Goal: Find specific page/section: Find specific page/section

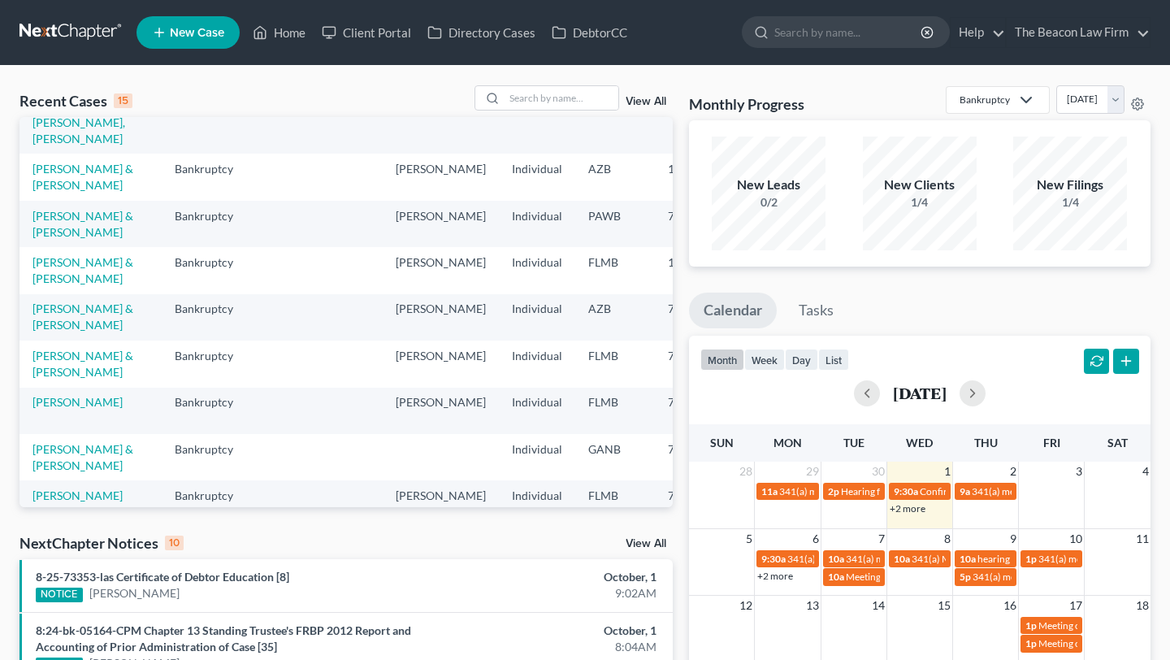
scroll to position [202, 0]
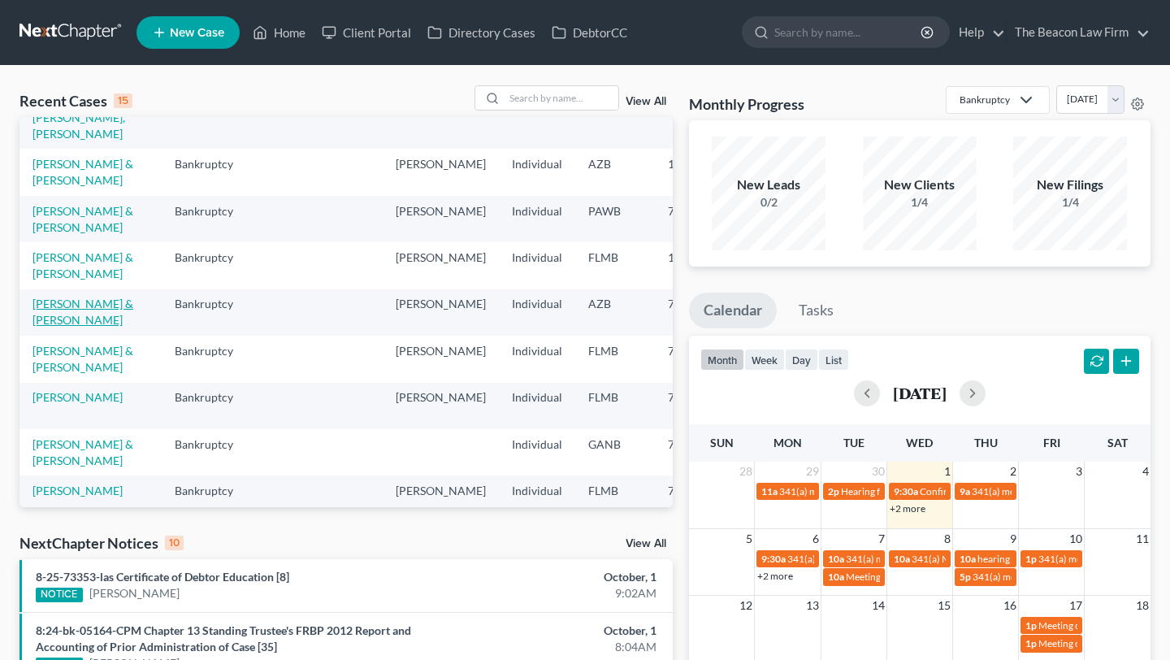
click at [67, 327] on link "[PERSON_NAME] & [PERSON_NAME]" at bounding box center [83, 312] width 101 height 30
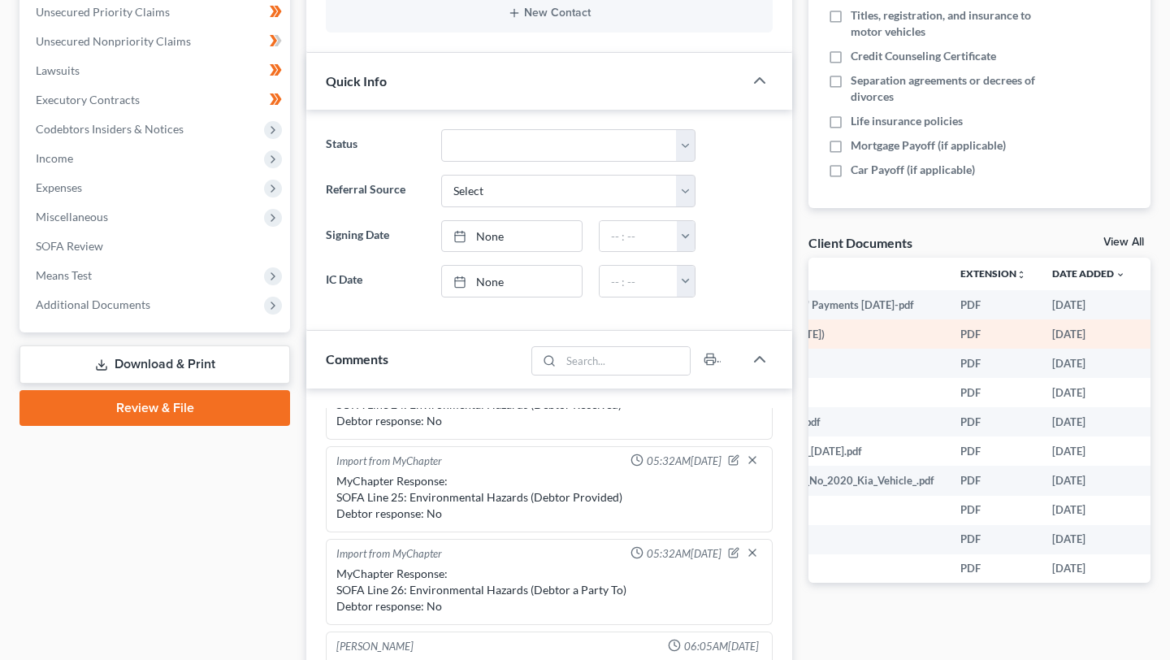
scroll to position [0, 215]
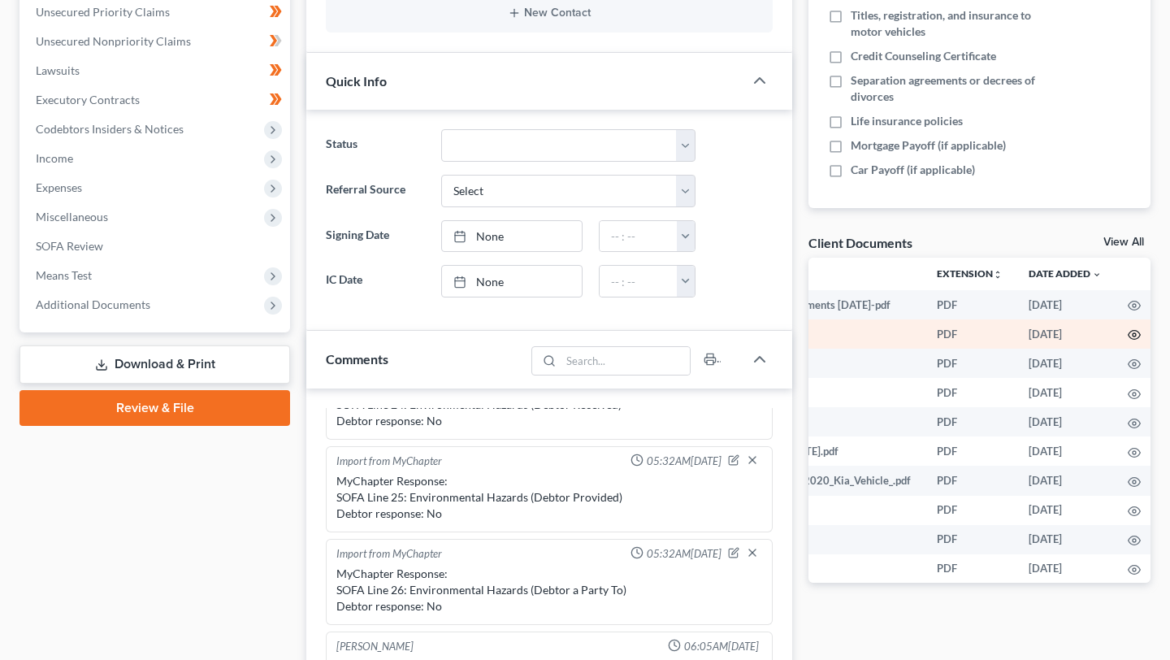
click at [1130, 340] on icon "button" at bounding box center [1134, 335] width 12 height 9
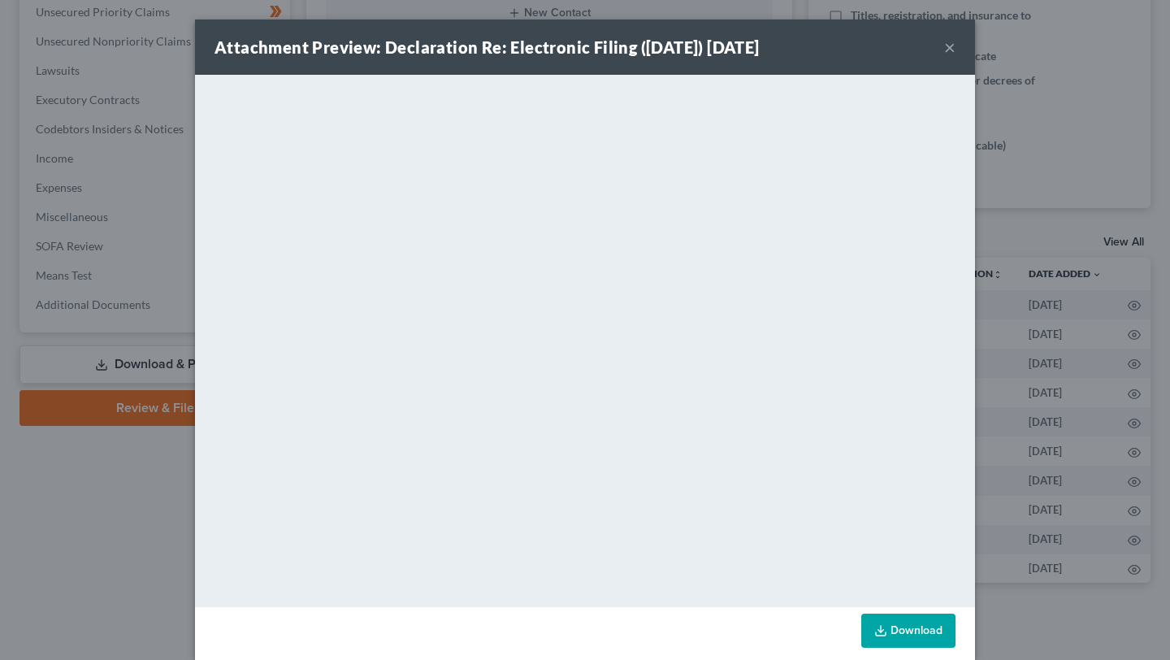
click at [1086, 164] on div "Attachment Preview: Declaration Re: Electronic Filing ([DATE]) [DATE] × Download" at bounding box center [585, 330] width 1170 height 660
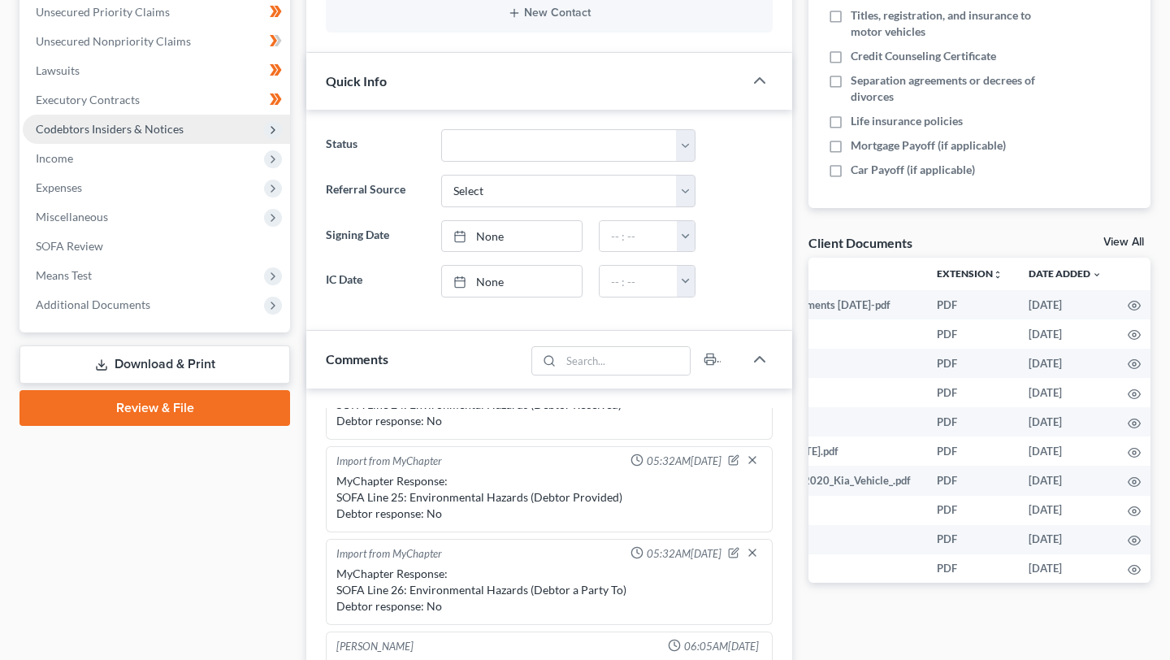
scroll to position [0, 0]
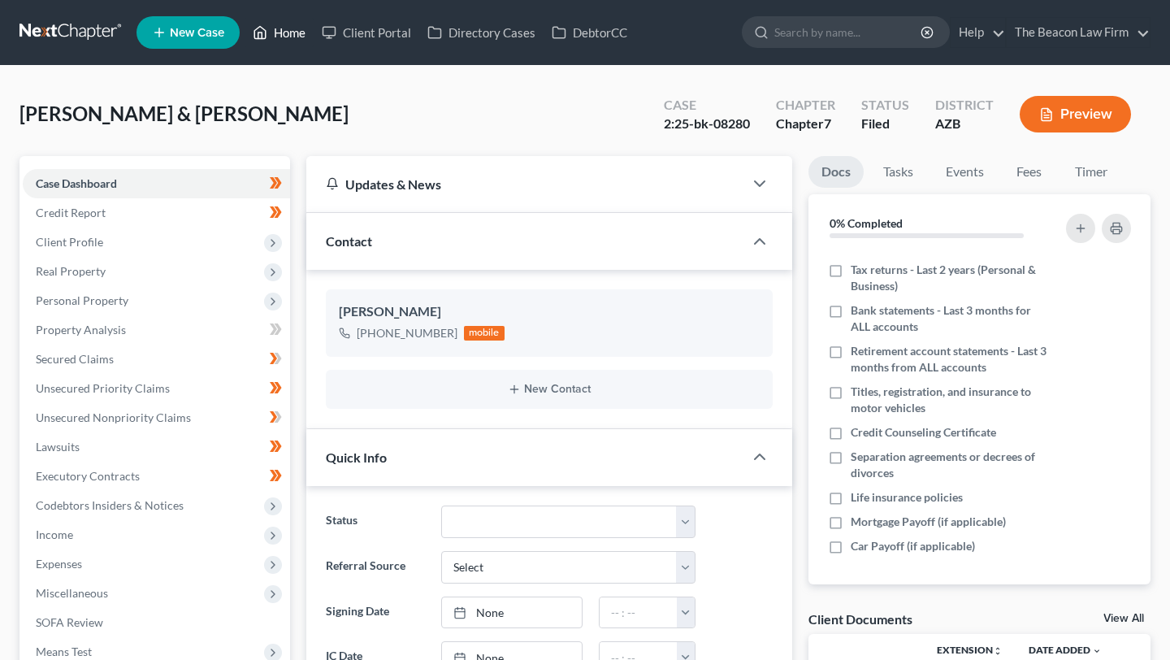
click at [291, 29] on link "Home" at bounding box center [279, 32] width 69 height 29
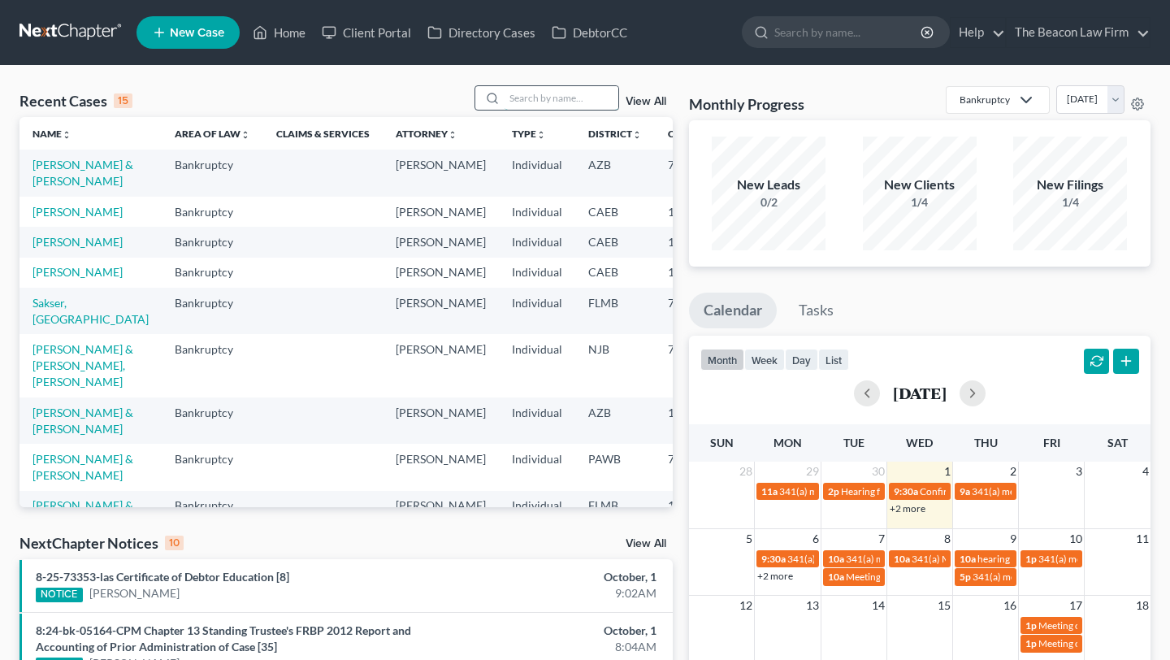
click at [522, 98] on input "search" at bounding box center [562, 98] width 114 height 24
type input "[PERSON_NAME]"
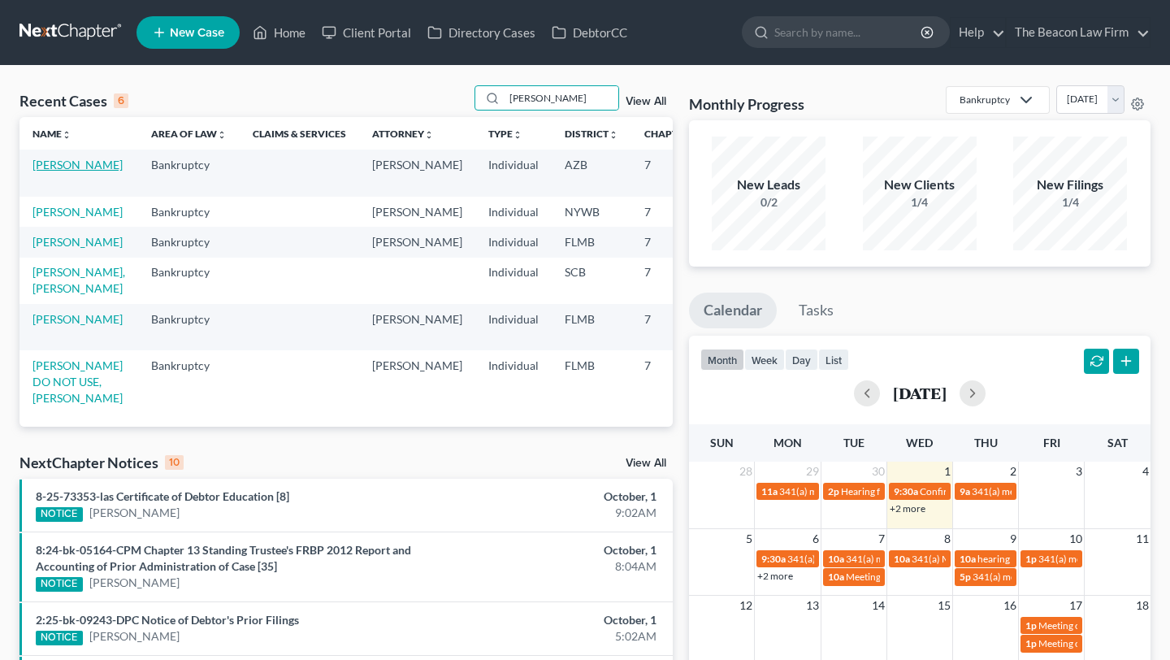
click at [60, 166] on link "[PERSON_NAME]" at bounding box center [78, 165] width 90 height 14
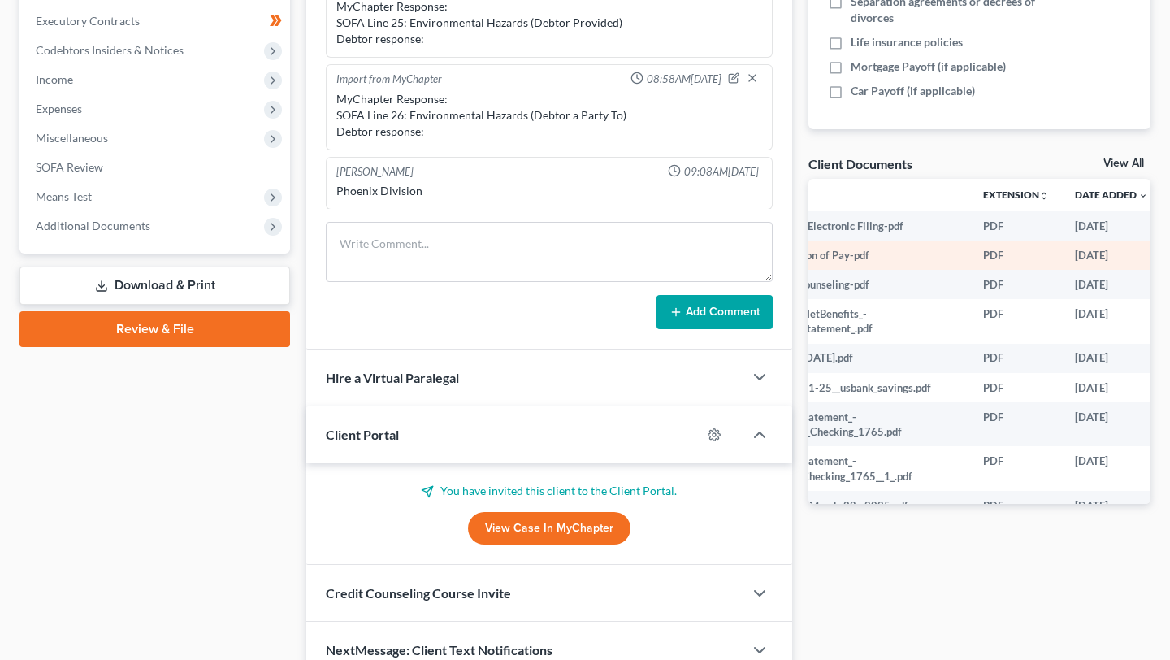
scroll to position [0, 111]
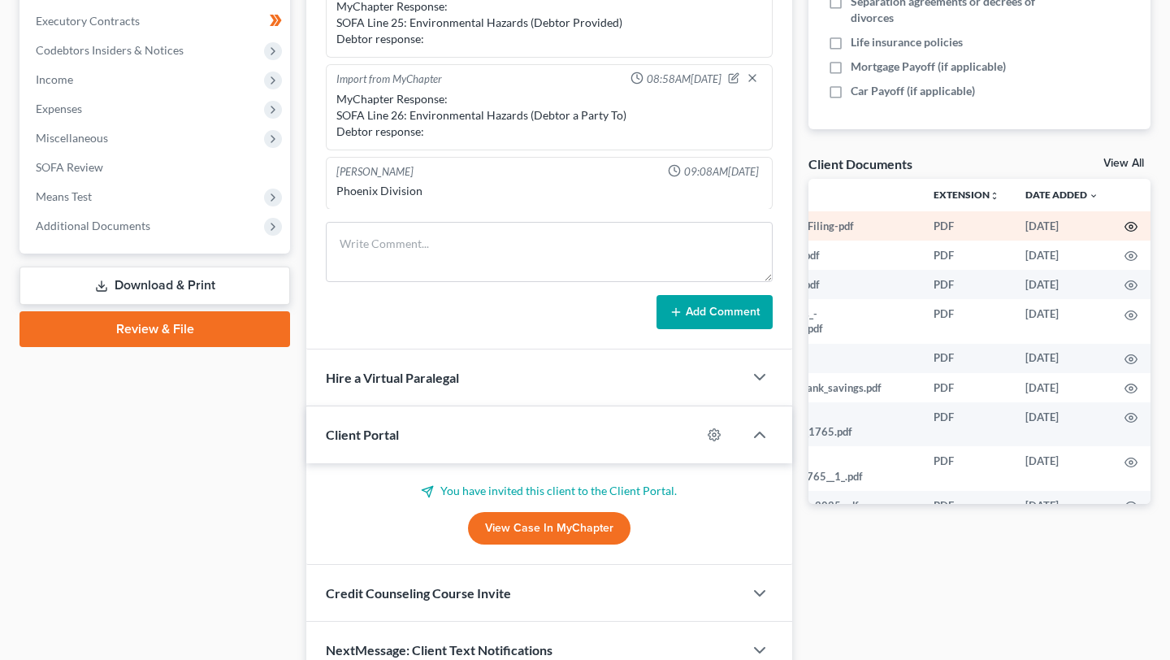
click at [1131, 220] on icon "button" at bounding box center [1131, 226] width 13 height 13
